Goal: Information Seeking & Learning: Learn about a topic

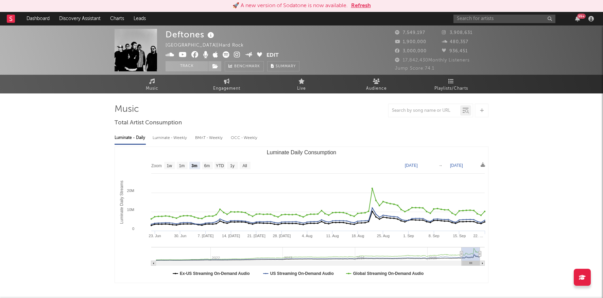
select select "3m"
click at [483, 17] on input "text" at bounding box center [504, 19] width 102 height 8
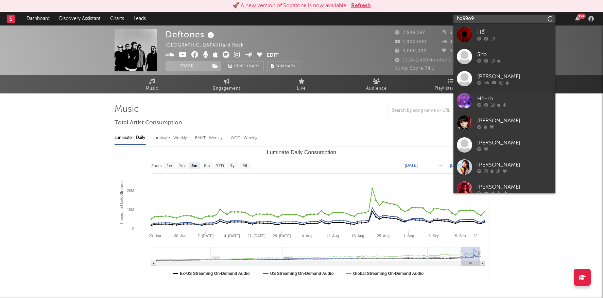
type input "ho99o9"
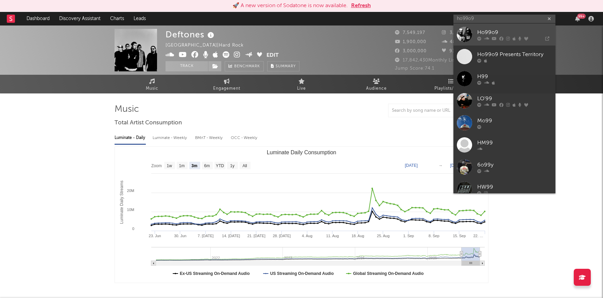
click at [494, 29] on div "Ho99o9" at bounding box center [514, 32] width 75 height 8
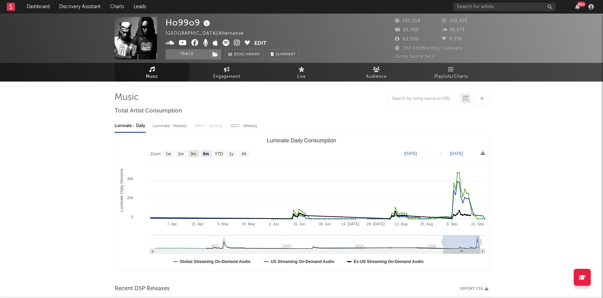
click at [191, 156] on text "3m" at bounding box center [194, 153] width 6 height 5
select select "3m"
type input "[DATE]"
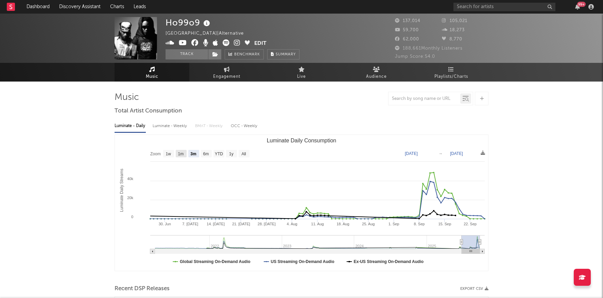
click at [176, 154] on rect "Luminate Daily Consumption" at bounding box center [181, 153] width 11 height 7
select select "1m"
type input "[DATE]"
